Goal: Task Accomplishment & Management: Use online tool/utility

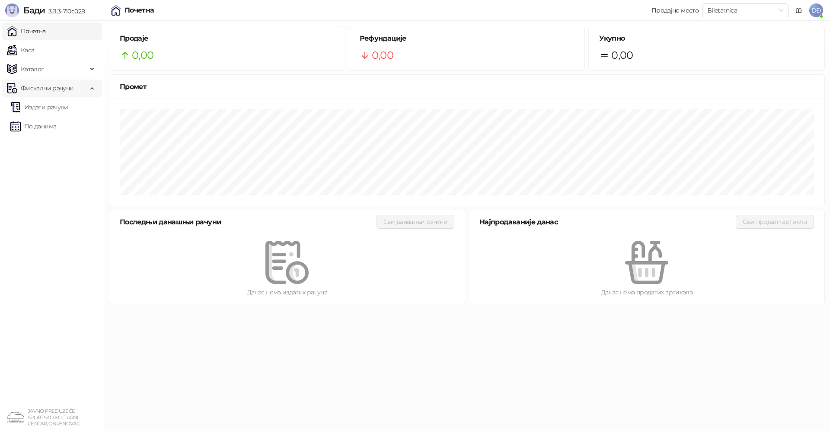
click at [62, 89] on span "Фискални рачуни" at bounding box center [47, 88] width 53 height 17
click at [48, 313] on ul "Почетна Каса Каталог Фискални рачуни Издати рачуни По данима" at bounding box center [52, 212] width 104 height 382
click at [46, 252] on ul "Почетна Каса Каталог Фискални рачуни Издати рачуни По данима" at bounding box center [52, 212] width 104 height 382
click at [92, 88] on icon at bounding box center [93, 88] width 4 height 0
click at [62, 106] on link "Издати рачуни" at bounding box center [39, 107] width 58 height 17
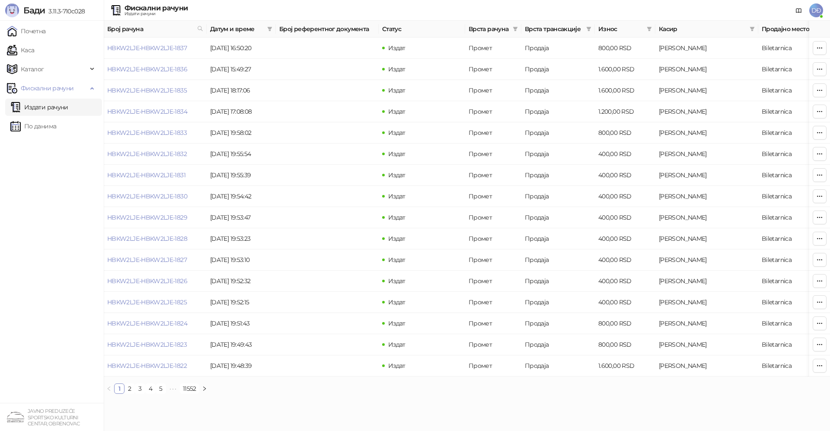
click at [24, 165] on ul "Почетна Каса Каталог Фискални рачуни Издати рачуни По данима" at bounding box center [52, 212] width 104 height 382
click at [41, 30] on link "Почетна" at bounding box center [26, 30] width 39 height 17
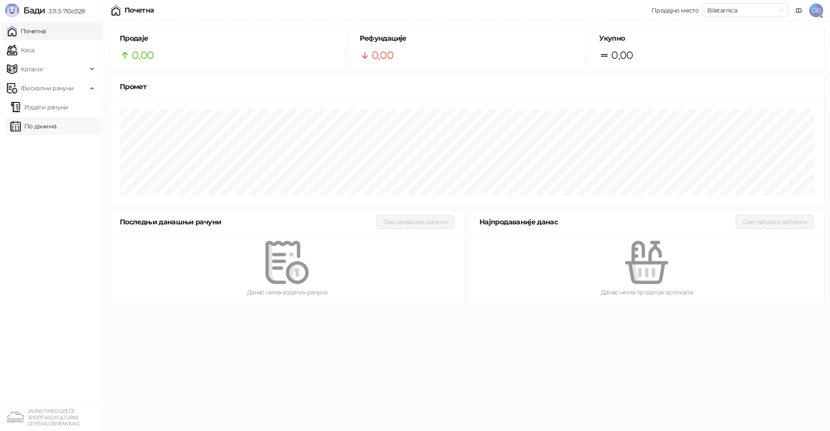
click at [36, 130] on link "По данима" at bounding box center [33, 126] width 46 height 17
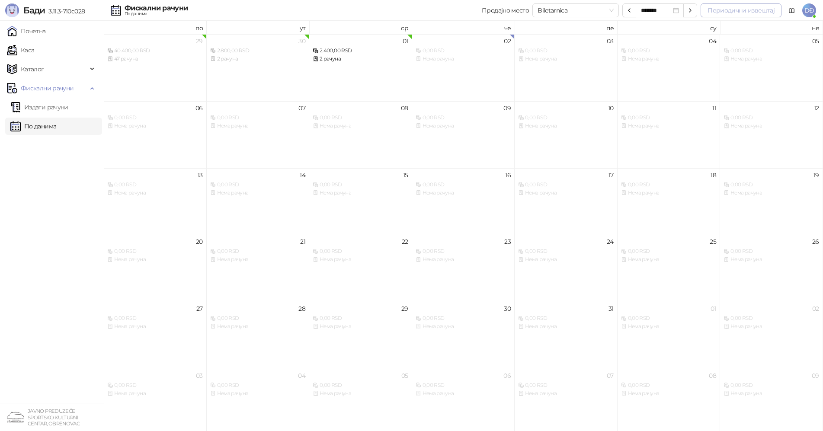
click at [728, 9] on button "Периодични извештај" at bounding box center [740, 10] width 81 height 14
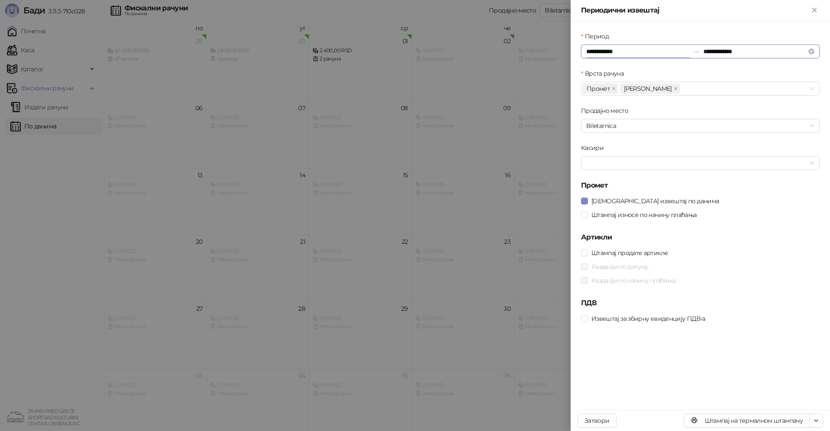
click at [614, 49] on input "**********" at bounding box center [637, 52] width 103 height 10
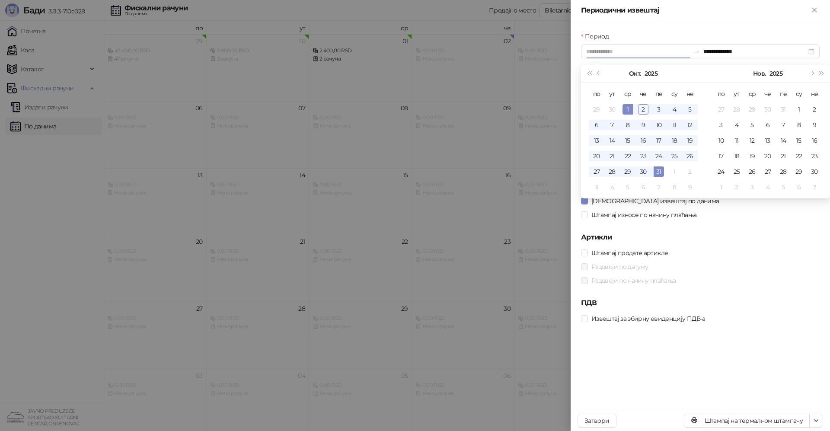
click at [629, 108] on div "1" at bounding box center [628, 109] width 10 height 10
type input "**********"
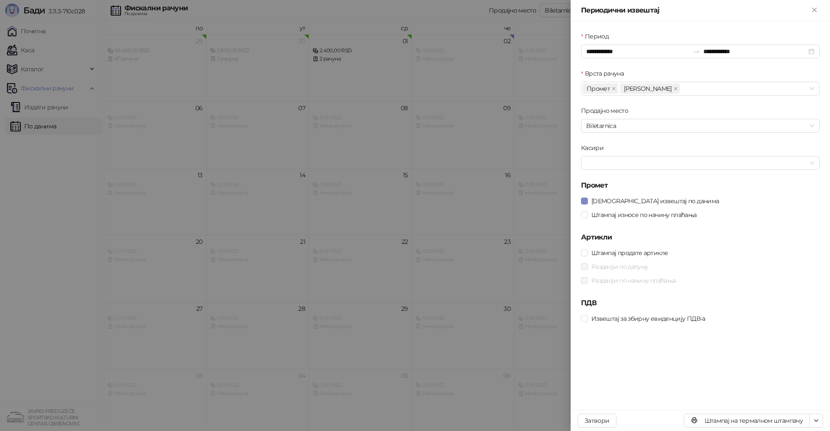
drag, startPoint x: 646, startPoint y: 86, endPoint x: 642, endPoint y: 118, distance: 31.4
click at [674, 89] on icon "close" at bounding box center [676, 88] width 4 height 4
click at [811, 388] on span "Штампај на А4 штампачу" at bounding box center [779, 390] width 74 height 10
click at [588, 422] on button "Затвори" at bounding box center [597, 421] width 39 height 14
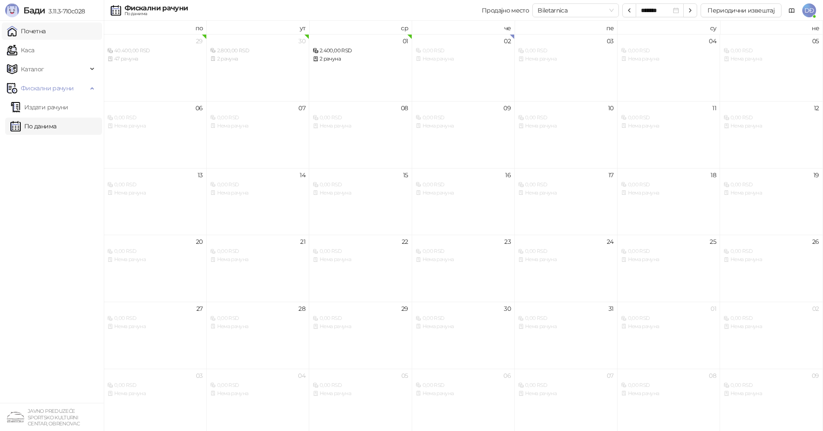
click at [29, 31] on link "Почетна" at bounding box center [26, 30] width 39 height 17
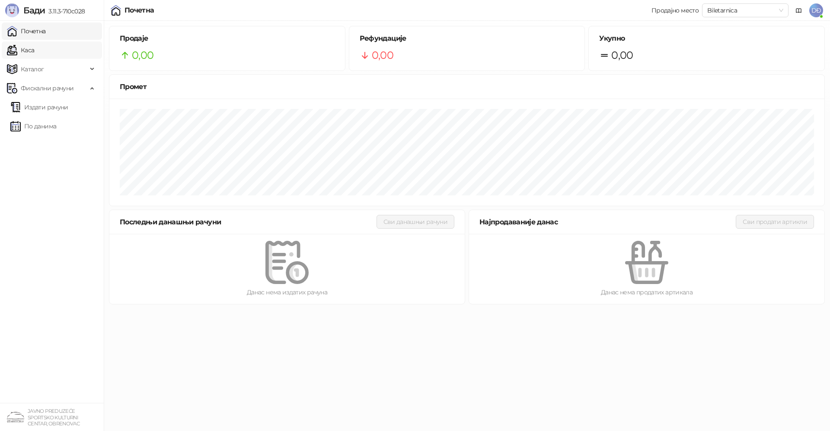
click at [34, 52] on link "Каса" at bounding box center [20, 50] width 27 height 17
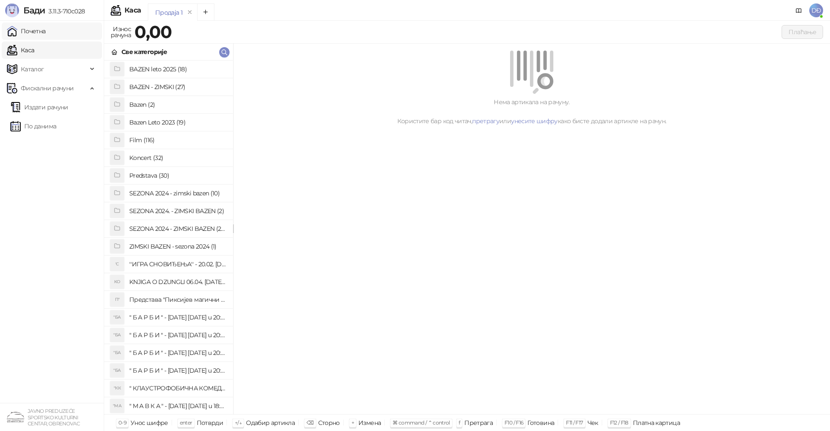
click at [34, 32] on link "Почетна" at bounding box center [26, 30] width 39 height 17
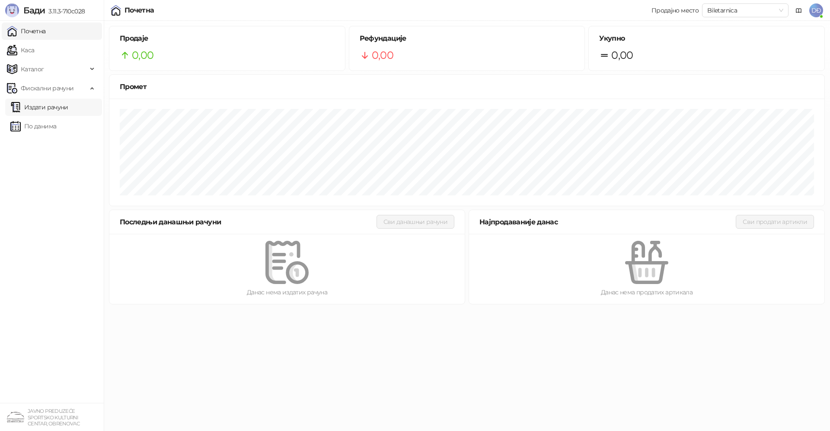
click at [46, 108] on link "Издати рачуни" at bounding box center [39, 107] width 58 height 17
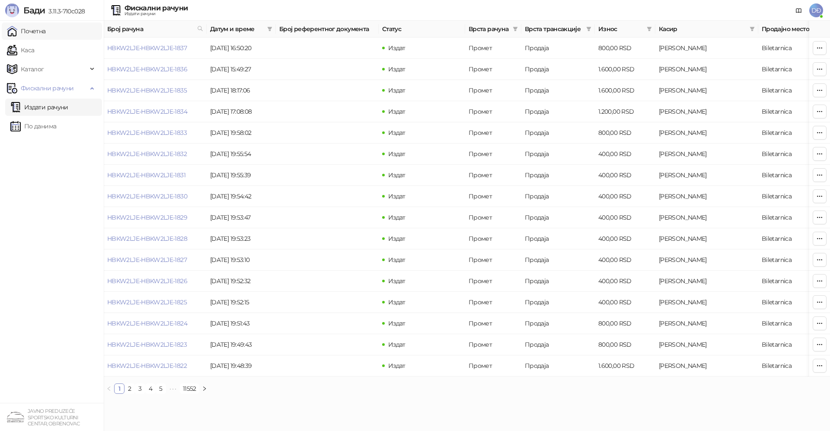
click at [25, 30] on link "Почетна" at bounding box center [26, 30] width 39 height 17
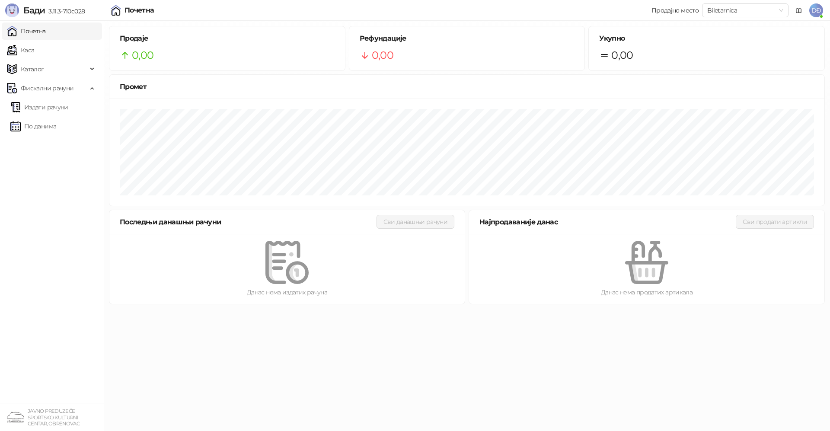
click at [815, 11] on span "DĐ" at bounding box center [816, 10] width 14 height 14
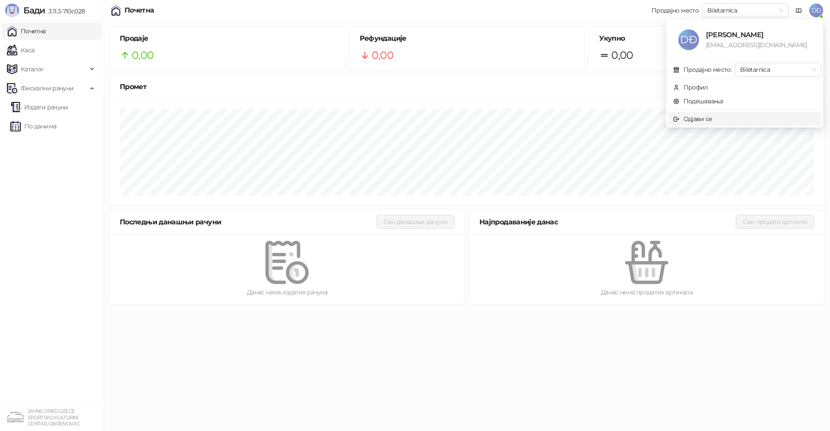
click at [716, 117] on span "Одјави се" at bounding box center [744, 119] width 143 height 10
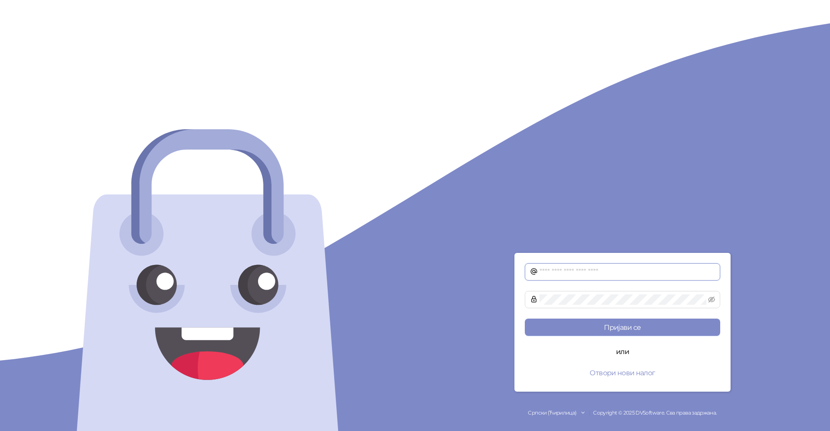
click at [546, 271] on input "text" at bounding box center [628, 272] width 176 height 10
click at [533, 297] on icon at bounding box center [534, 298] width 3 height 5
click at [621, 324] on button "Пријави се" at bounding box center [622, 327] width 195 height 17
click at [623, 327] on button "Пријави се" at bounding box center [622, 327] width 195 height 17
click at [624, 273] on input "**********" at bounding box center [628, 272] width 176 height 10
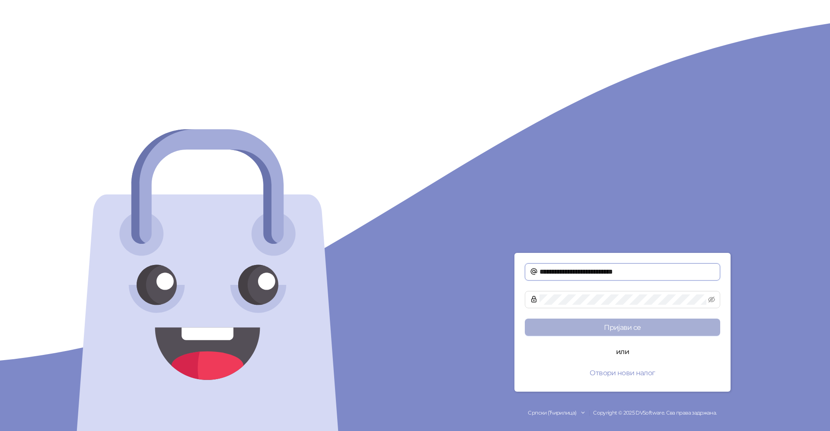
type input "**********"
click at [627, 330] on button "Пријави се" at bounding box center [622, 327] width 195 height 17
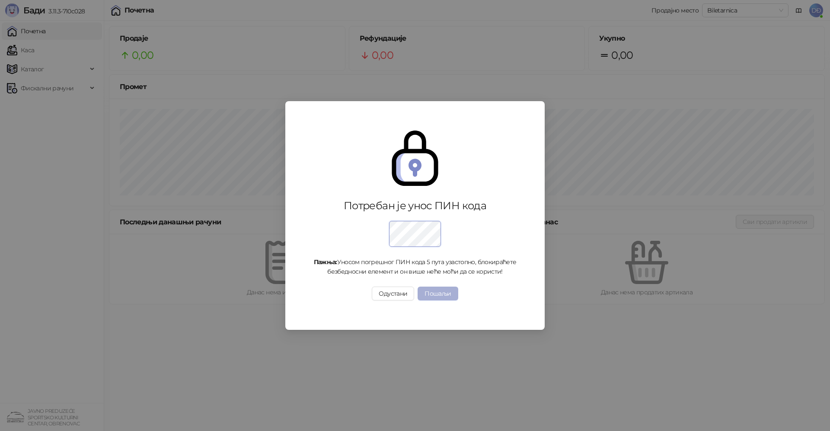
click at [435, 297] on button "Пошаљи" at bounding box center [438, 294] width 40 height 14
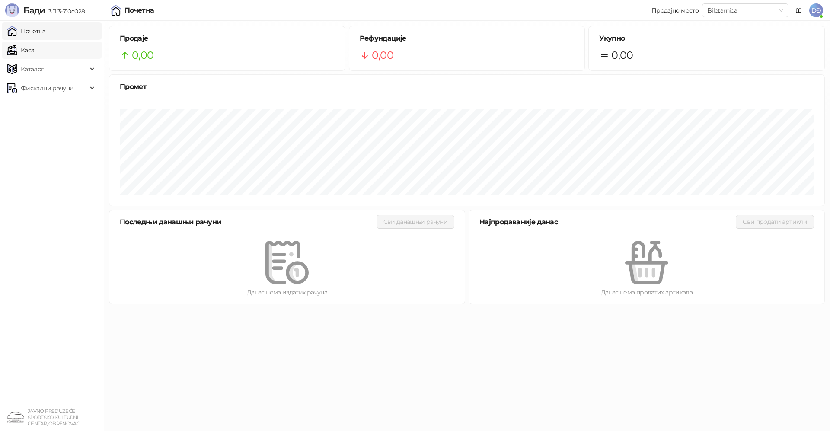
click at [34, 51] on link "Каса" at bounding box center [20, 50] width 27 height 17
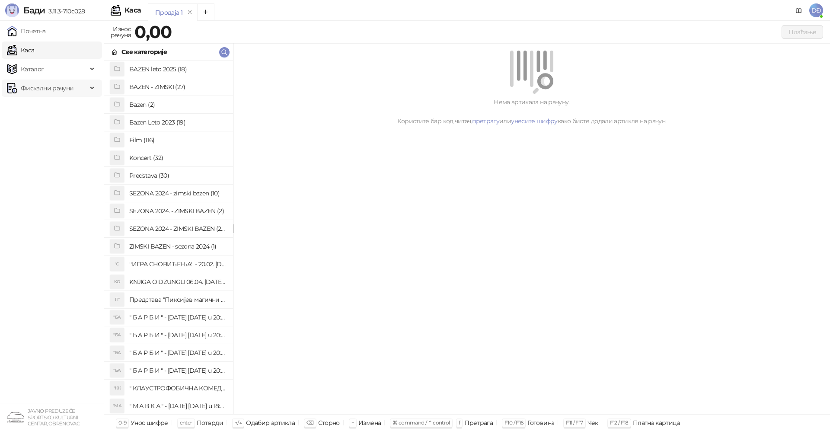
click at [49, 90] on span "Фискални рачуни" at bounding box center [47, 88] width 53 height 17
click at [45, 108] on link "Издати рачуни" at bounding box center [39, 107] width 58 height 17
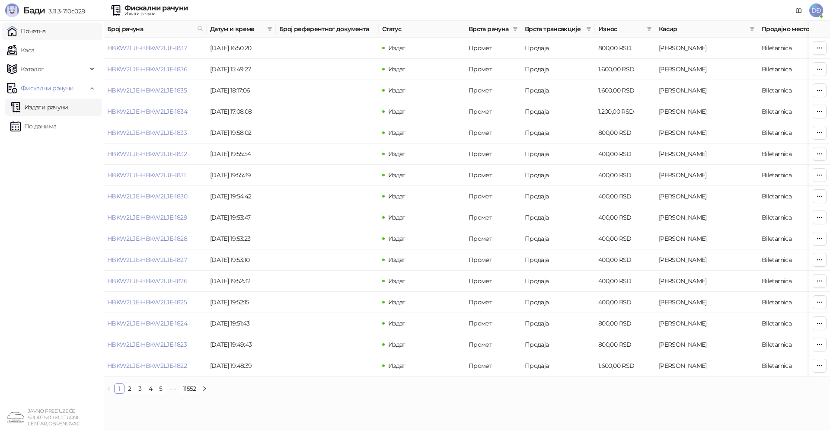
click at [39, 31] on link "Почетна" at bounding box center [26, 30] width 39 height 17
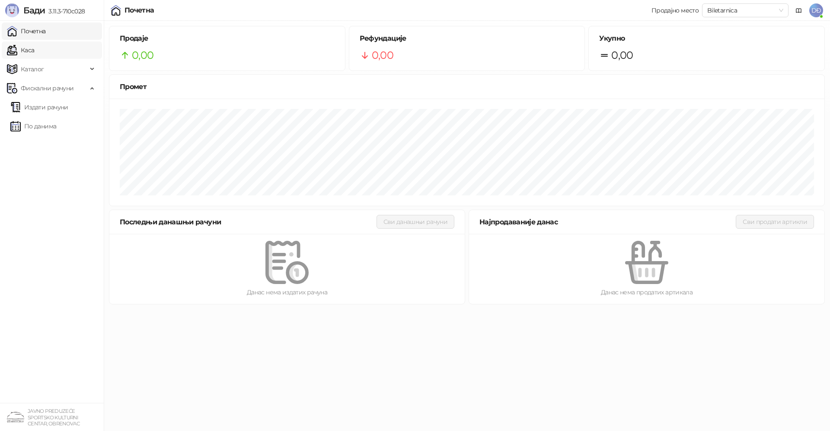
click at [34, 50] on link "Каса" at bounding box center [20, 50] width 27 height 17
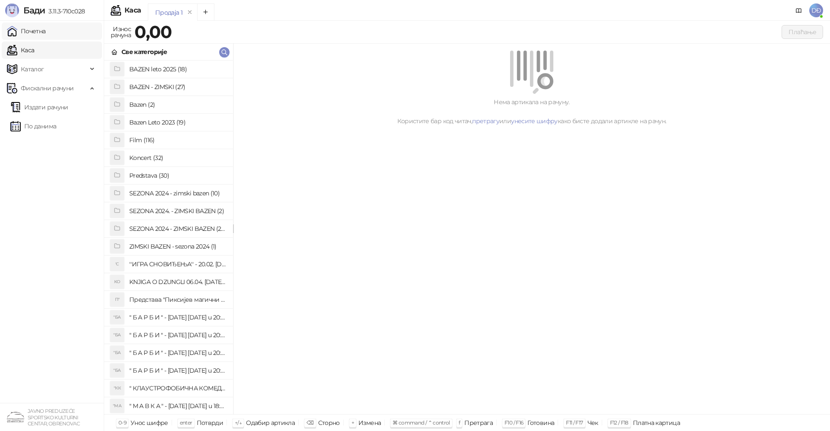
click at [44, 29] on link "Почетна" at bounding box center [26, 30] width 39 height 17
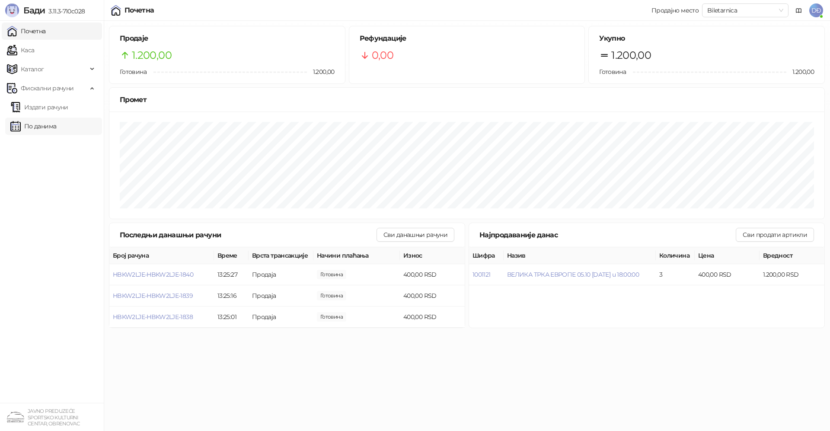
click at [39, 128] on link "По данима" at bounding box center [33, 126] width 46 height 17
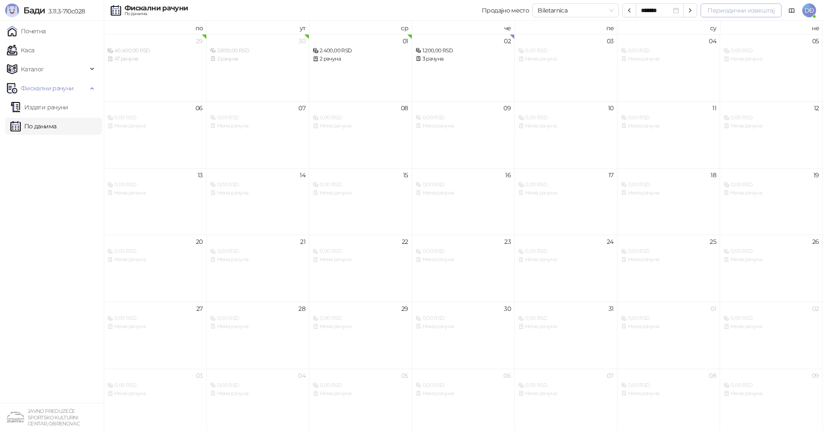
click at [756, 13] on button "Периодични извештај" at bounding box center [740, 10] width 81 height 14
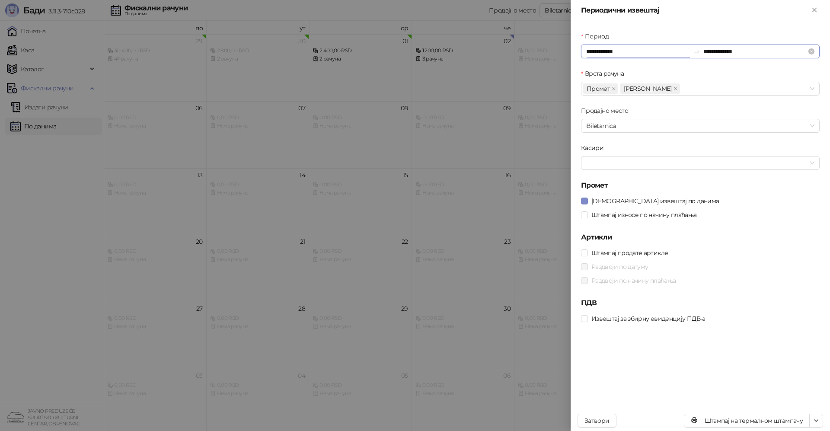
click at [620, 51] on input "**********" at bounding box center [637, 52] width 103 height 10
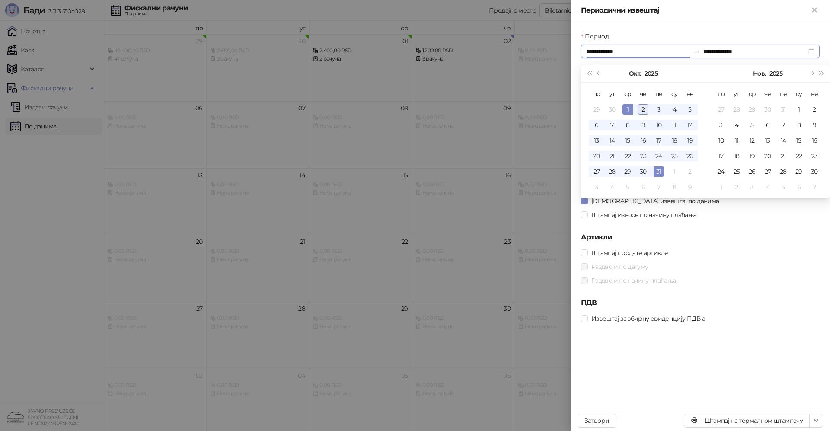
type input "**********"
click at [646, 108] on div "2" at bounding box center [643, 109] width 10 height 10
type input "**********"
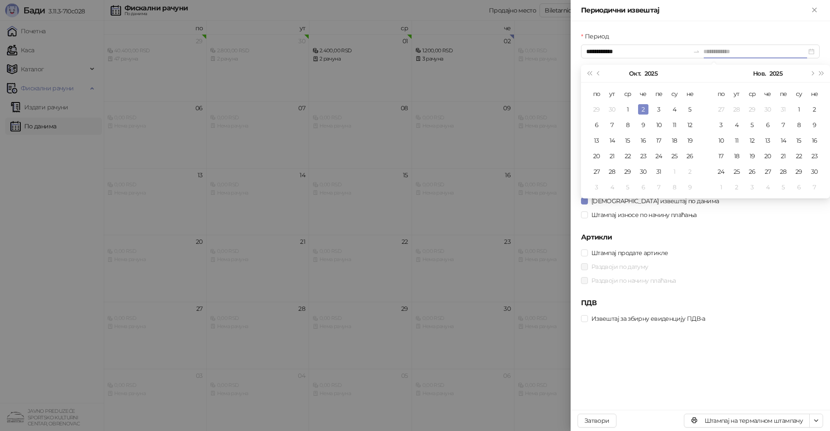
click at [641, 108] on div "2" at bounding box center [643, 109] width 10 height 10
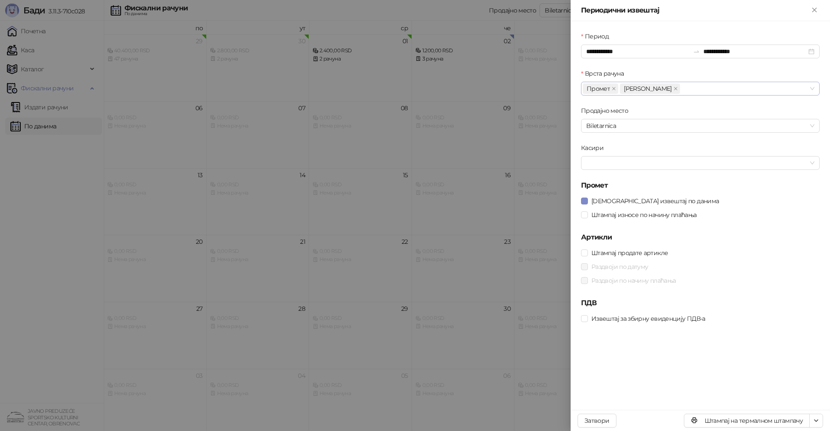
click at [674, 88] on icon "close" at bounding box center [676, 88] width 4 height 4
click at [602, 163] on div at bounding box center [696, 163] width 226 height 12
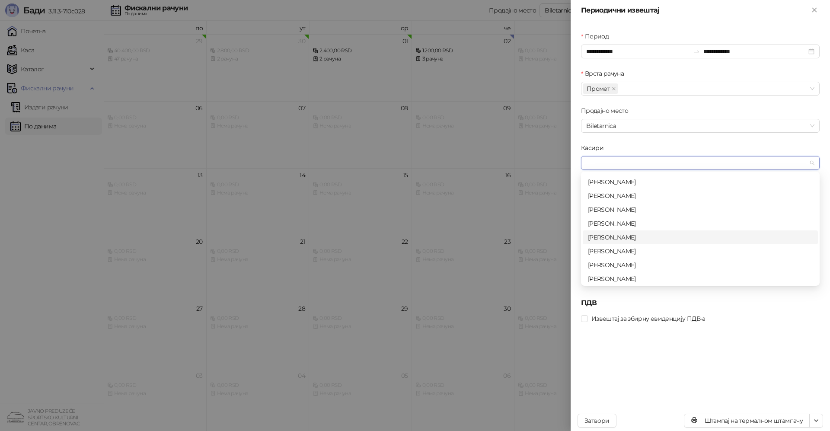
scroll to position [28, 0]
click at [629, 281] on div "Dragana Đurđević" at bounding box center [700, 277] width 225 height 10
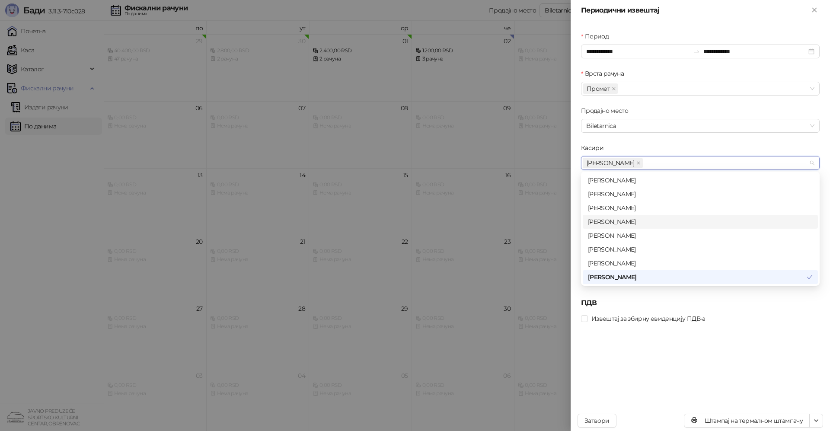
click at [725, 222] on div "Mirjana Milovanovic" at bounding box center [700, 222] width 225 height 10
click at [702, 160] on span at bounding box center [700, 163] width 4 height 10
click at [735, 318] on div "Извештај за збирну евиденцију ПДВ-а" at bounding box center [700, 319] width 239 height 10
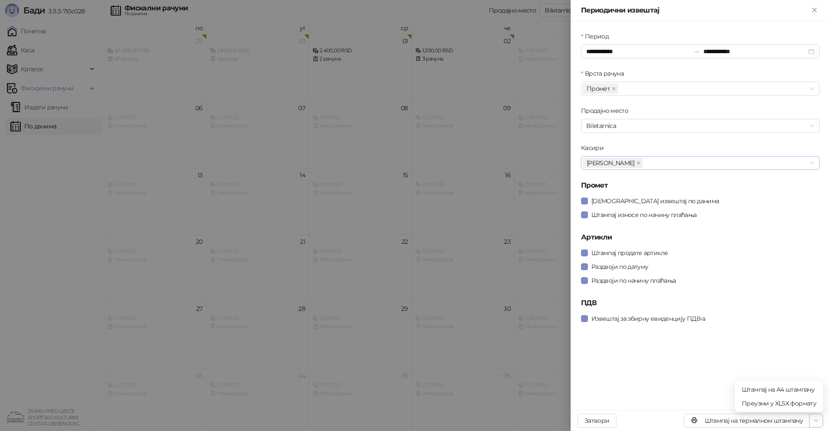
click at [815, 422] on icon "button" at bounding box center [816, 420] width 7 height 7
click at [790, 390] on span "Штампај на А4 штампачу" at bounding box center [779, 390] width 74 height 10
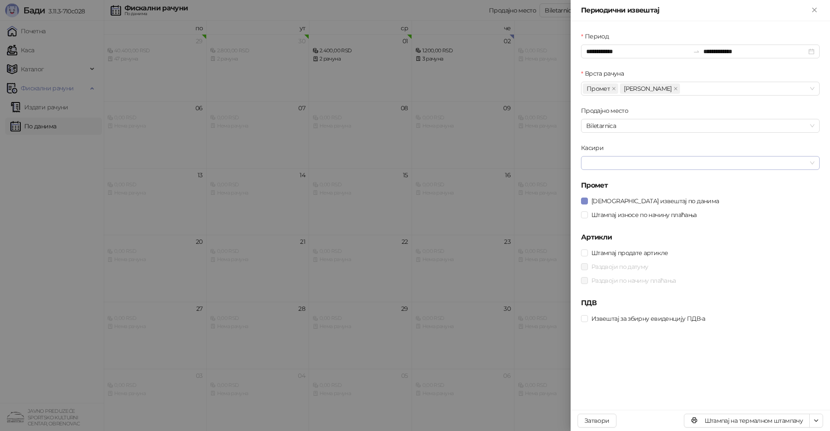
click at [596, 162] on div at bounding box center [696, 163] width 226 height 12
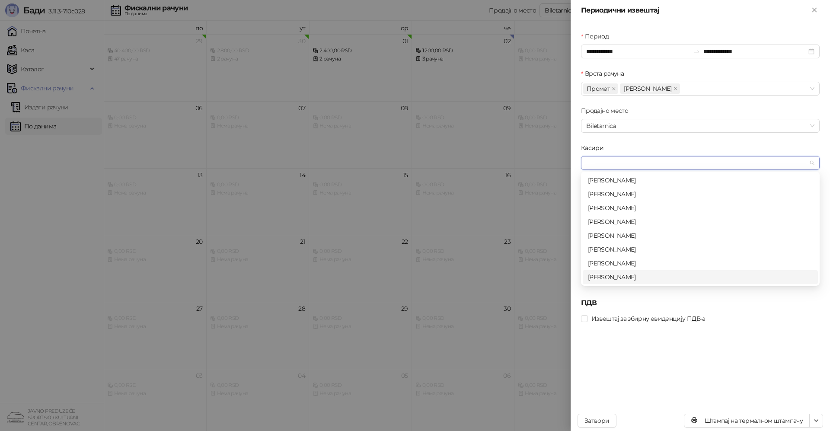
click at [628, 276] on div "Dragana Đurđević" at bounding box center [700, 277] width 225 height 10
click at [657, 362] on div "**********" at bounding box center [700, 215] width 259 height 389
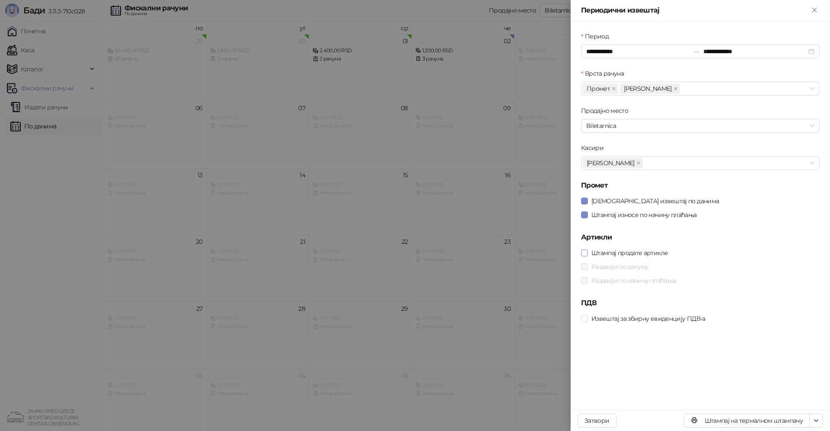
click at [584, 256] on span at bounding box center [584, 252] width 7 height 7
click at [594, 51] on input "**********" at bounding box center [637, 52] width 103 height 10
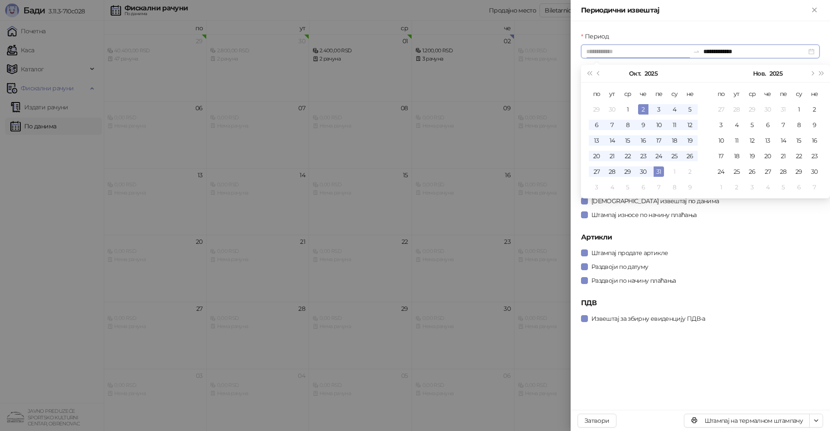
type input "**********"
click at [645, 112] on div "2" at bounding box center [643, 109] width 10 height 10
type input "**********"
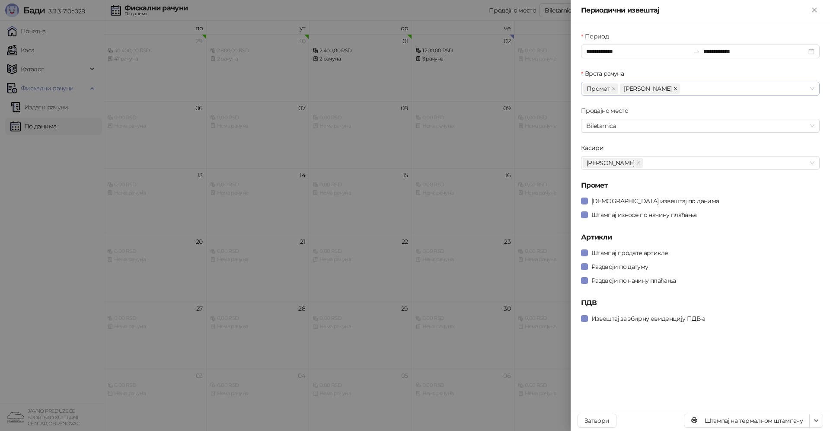
click at [674, 89] on icon "close" at bounding box center [675, 88] width 3 height 3
click at [817, 421] on icon "button" at bounding box center [816, 420] width 7 height 7
click at [793, 391] on span "Штампај на А4 штампачу" at bounding box center [779, 390] width 74 height 10
click at [815, 11] on icon "Close" at bounding box center [814, 10] width 4 height 4
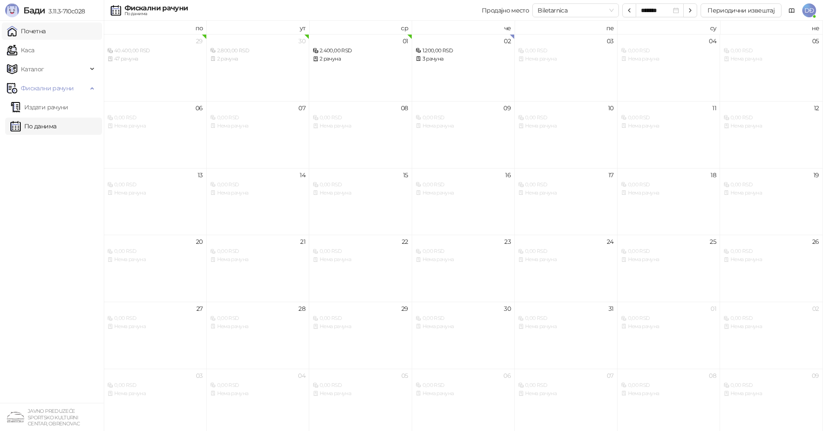
click at [40, 32] on link "Почетна" at bounding box center [26, 30] width 39 height 17
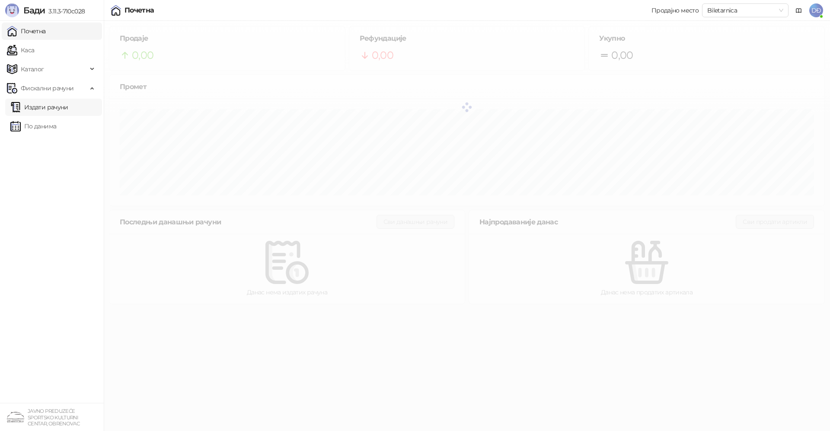
click at [52, 106] on link "Издати рачуни" at bounding box center [39, 107] width 58 height 17
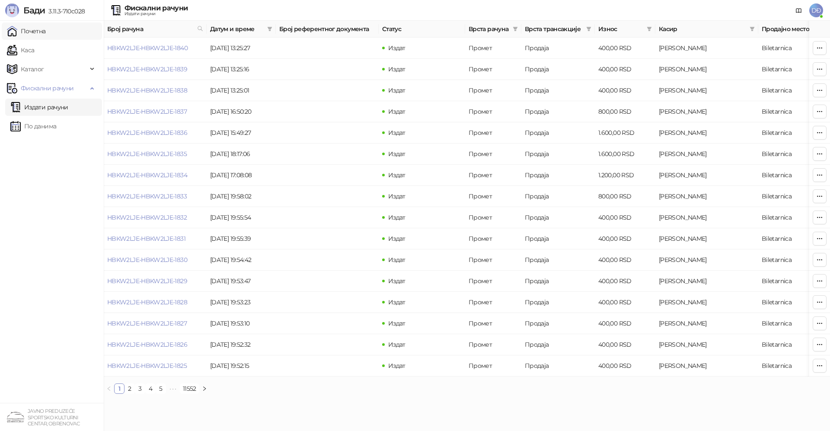
click at [35, 32] on link "Почетна" at bounding box center [26, 30] width 39 height 17
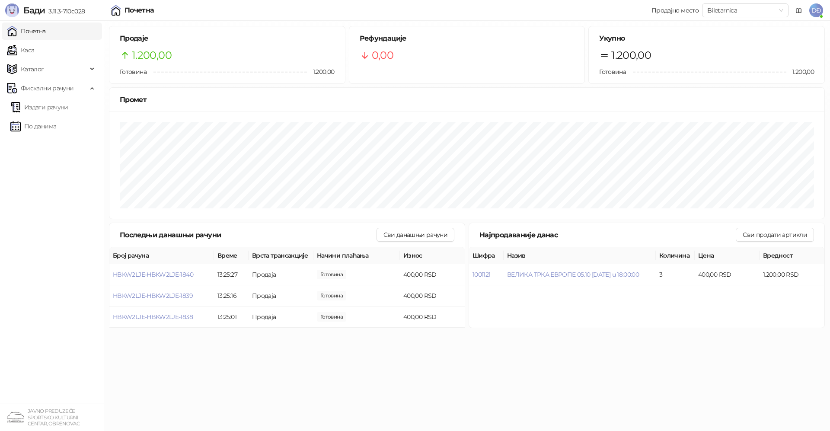
click at [818, 13] on span "DĐ" at bounding box center [816, 10] width 14 height 14
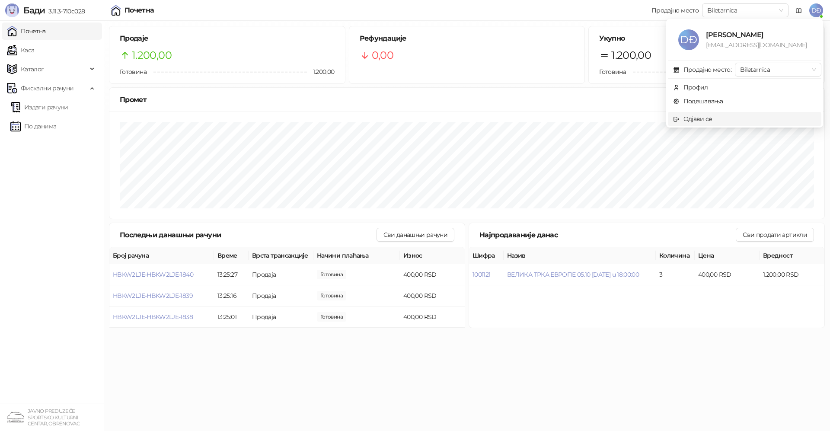
click at [707, 120] on div "Одјави се" at bounding box center [698, 119] width 29 height 10
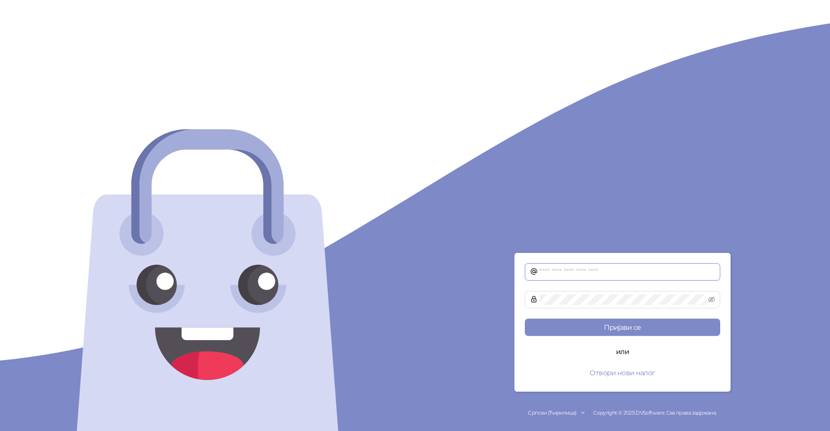
click at [547, 271] on input "text" at bounding box center [628, 272] width 176 height 10
type input "**********"
click at [628, 327] on button "Пријави се" at bounding box center [622, 327] width 195 height 17
